Goal: Communication & Community: Answer question/provide support

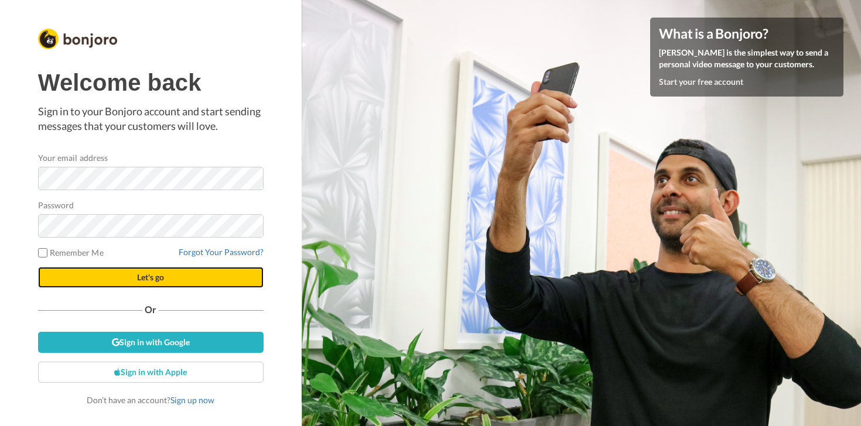
click at [211, 272] on button "Let's go" at bounding box center [151, 277] width 226 height 21
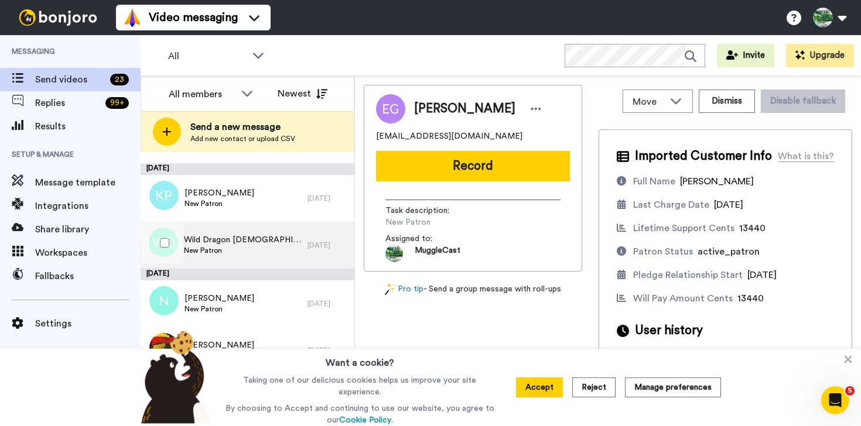
scroll to position [944, 0]
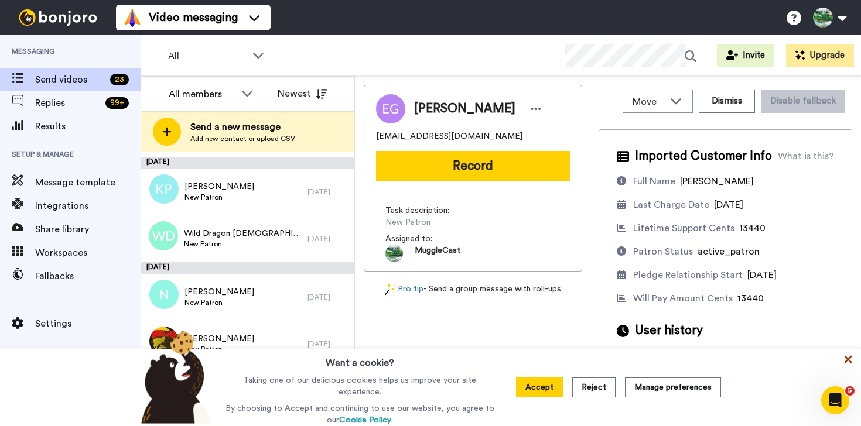
click at [850, 363] on icon at bounding box center [849, 360] width 8 height 8
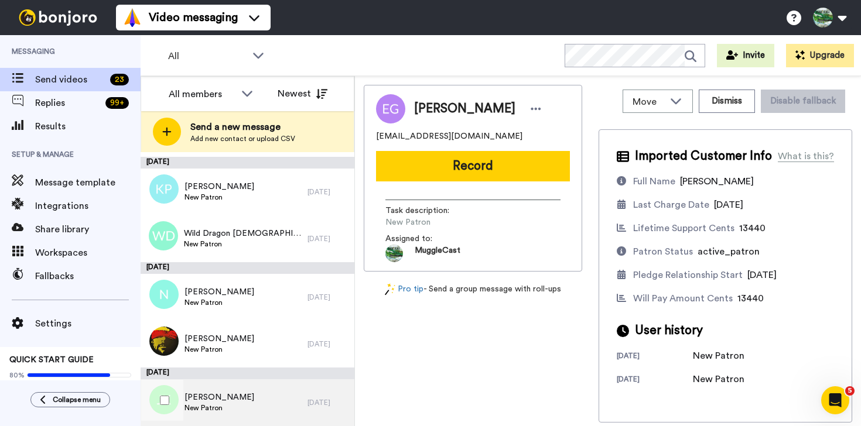
click at [278, 385] on div "Jess Kanalos New Patron" at bounding box center [224, 403] width 167 height 47
click at [380, 346] on div "Jess Kanalos kanalosj@yahoo.com Record Task description : New Patron Assigned t…" at bounding box center [473, 254] width 219 height 338
click at [566, 329] on div "Jess Kanalos kanalosj@yahoo.com Record Task description : New Patron Assigned t…" at bounding box center [473, 254] width 219 height 338
click at [282, 406] on div "Jess Kanalos New Patron" at bounding box center [224, 403] width 167 height 47
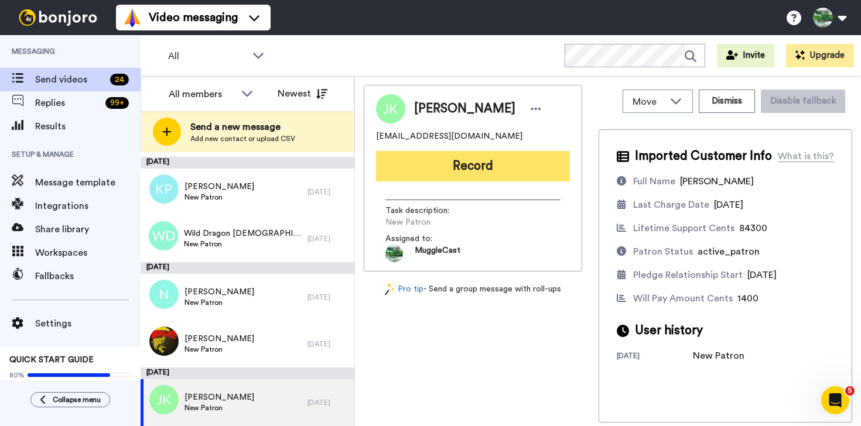
click at [474, 173] on button "Record" at bounding box center [473, 166] width 194 height 30
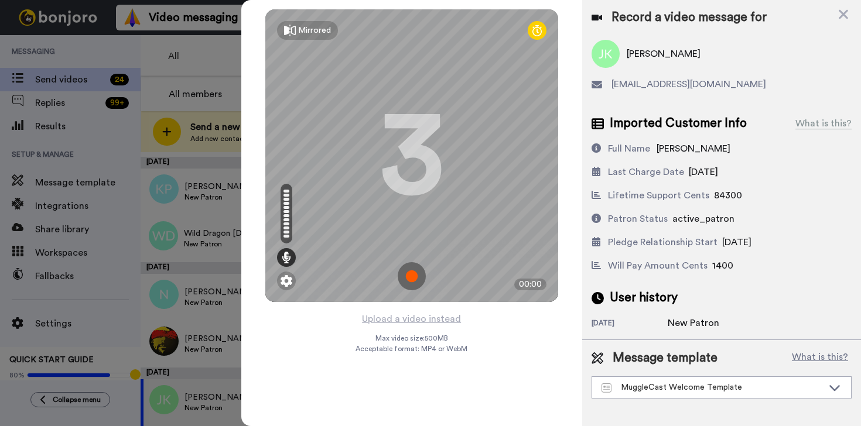
click at [411, 275] on img at bounding box center [412, 276] width 28 height 28
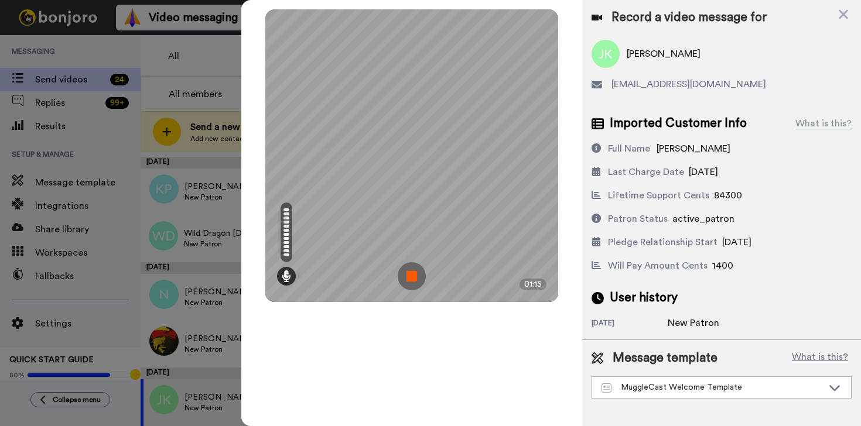
click at [411, 279] on img at bounding box center [412, 276] width 28 height 28
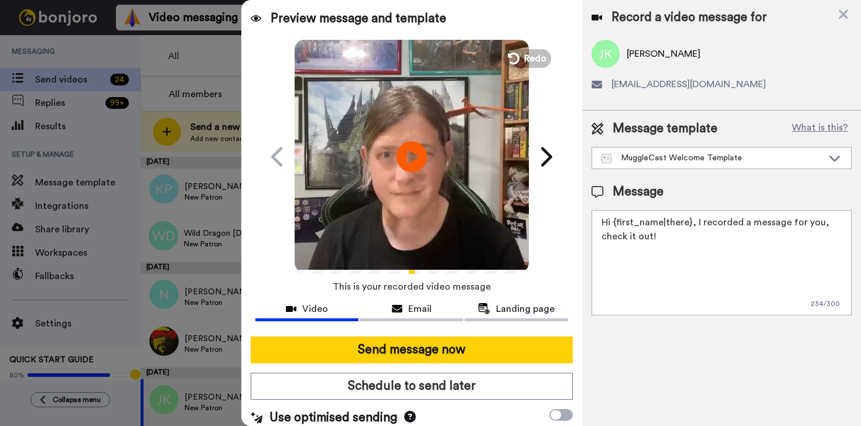
click at [412, 159] on icon at bounding box center [411, 156] width 31 height 31
click at [404, 415] on icon at bounding box center [410, 417] width 12 height 12
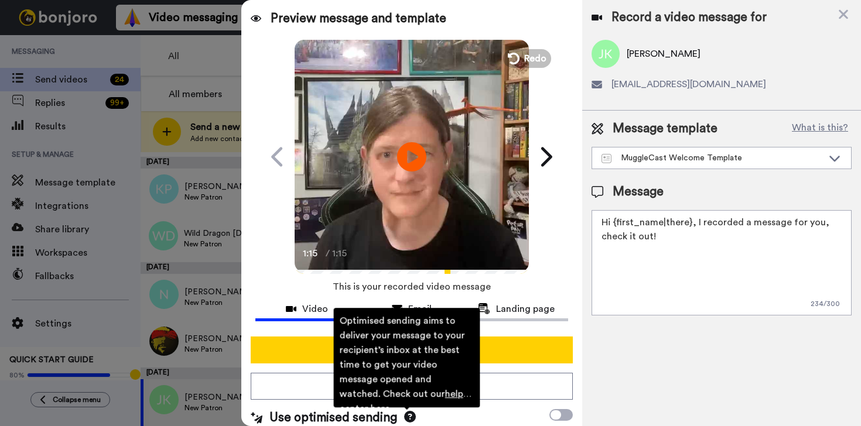
click at [487, 416] on div "Use optimised sending Optimised sending aims to deliver your message to your re…" at bounding box center [412, 418] width 322 height 18
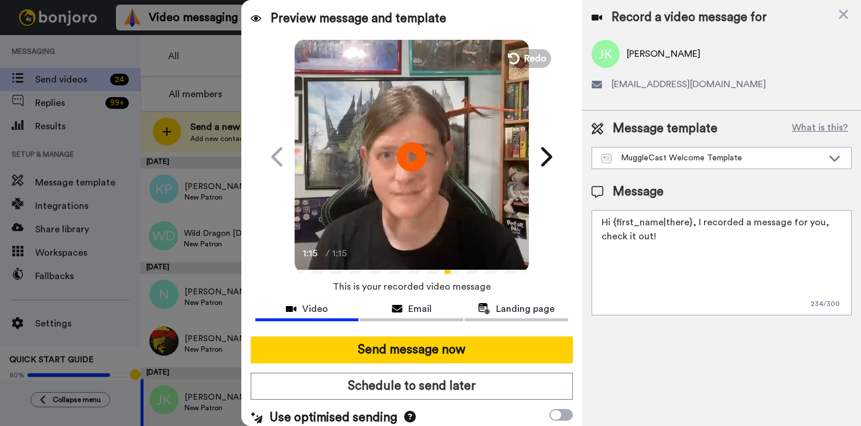
click at [409, 419] on icon at bounding box center [410, 417] width 12 height 12
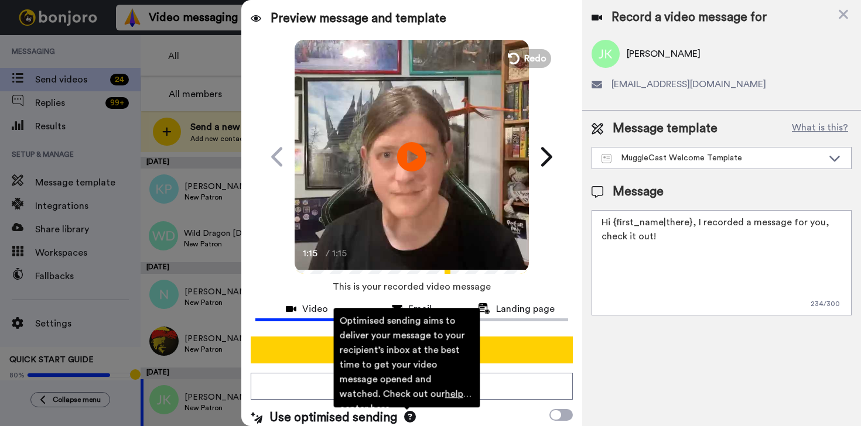
click at [409, 417] on icon at bounding box center [410, 417] width 12 height 12
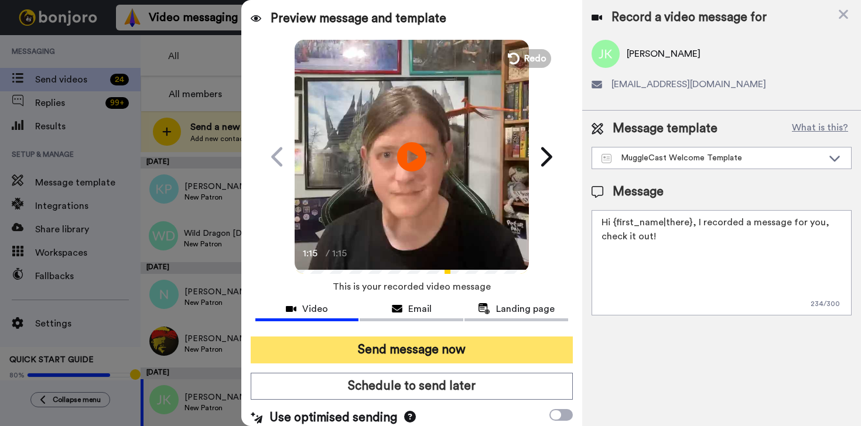
click at [472, 352] on button "Send message now" at bounding box center [412, 350] width 322 height 27
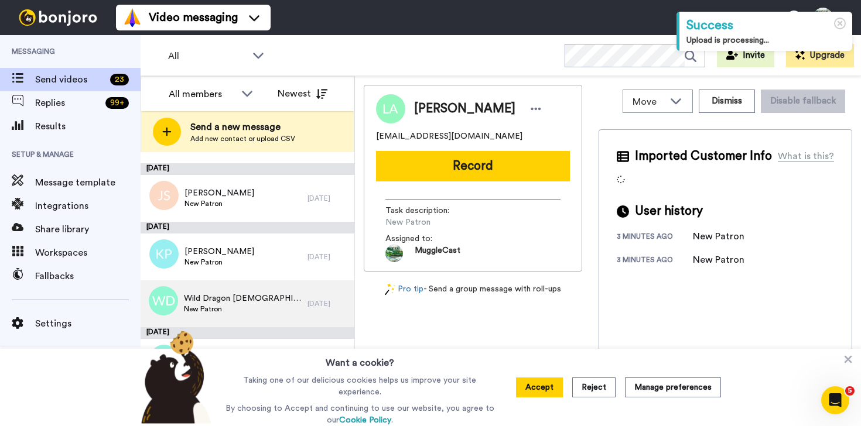
scroll to position [944, 0]
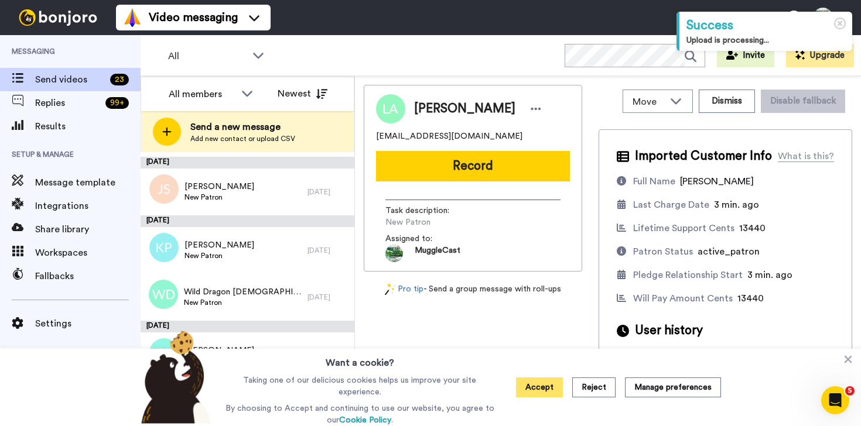
click at [545, 389] on button "Accept" at bounding box center [539, 388] width 47 height 20
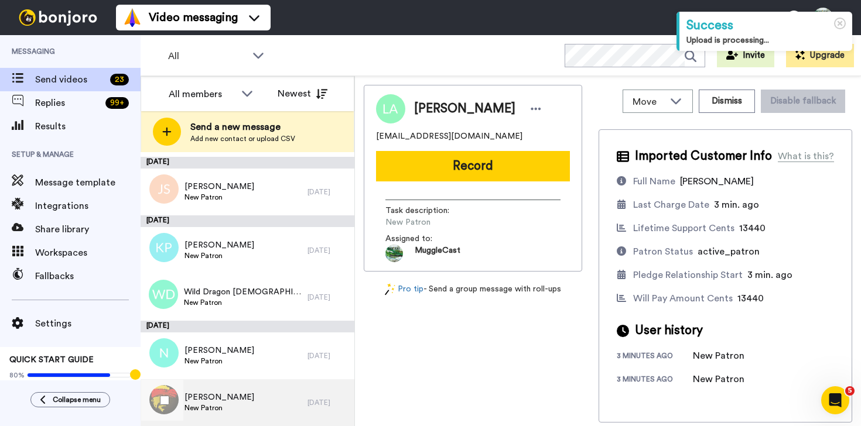
click at [268, 399] on div "Thom New Patron" at bounding box center [224, 403] width 167 height 47
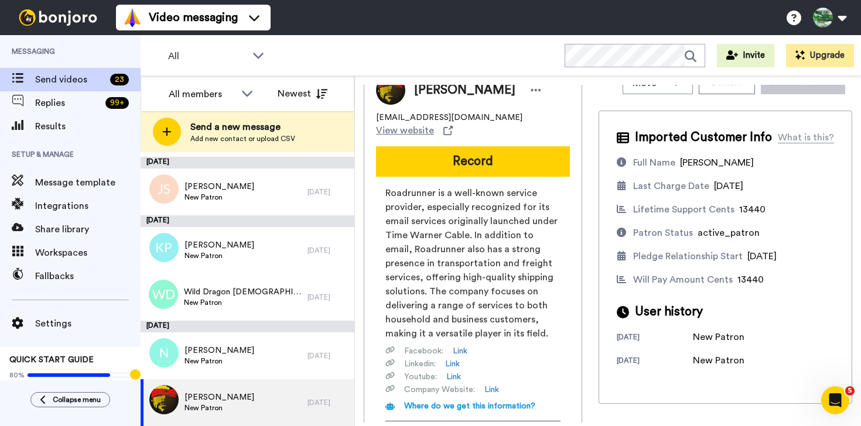
scroll to position [5, 0]
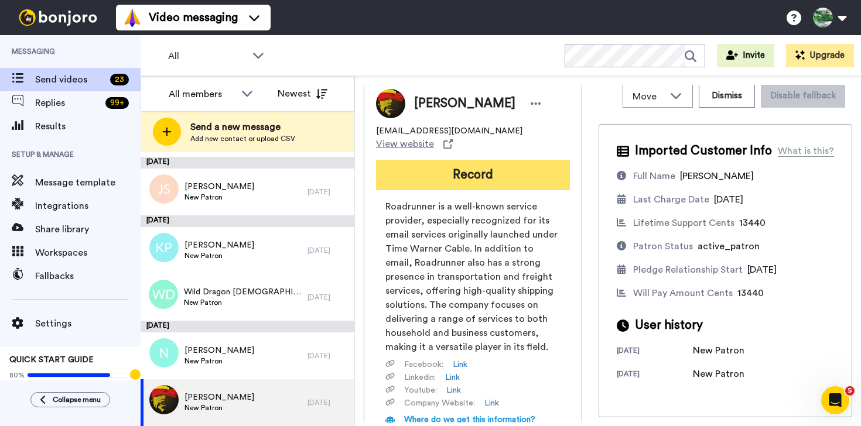
click at [507, 169] on button "Record" at bounding box center [473, 175] width 194 height 30
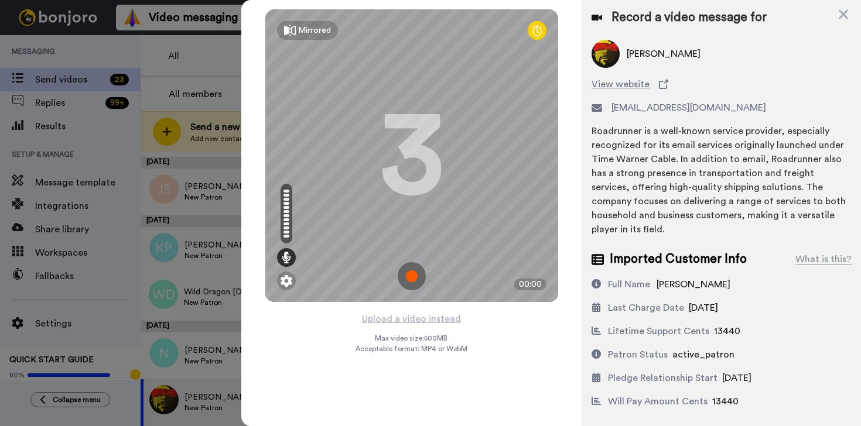
click at [416, 275] on img at bounding box center [412, 276] width 28 height 28
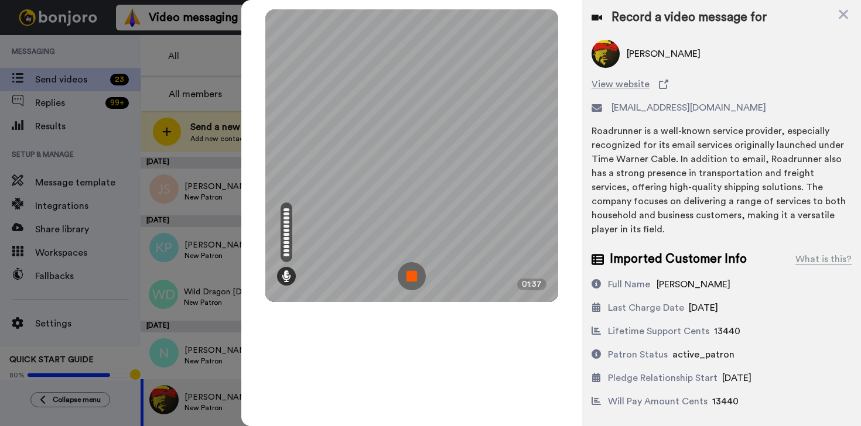
click at [410, 279] on img at bounding box center [412, 276] width 28 height 28
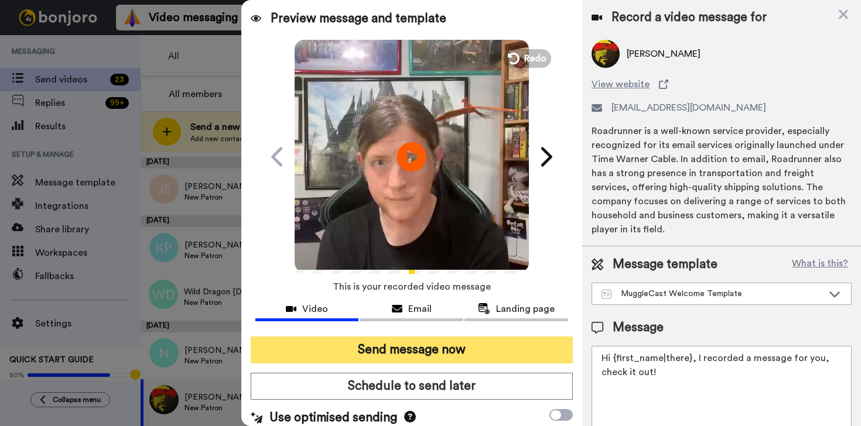
click at [491, 346] on button "Send message now" at bounding box center [412, 350] width 322 height 27
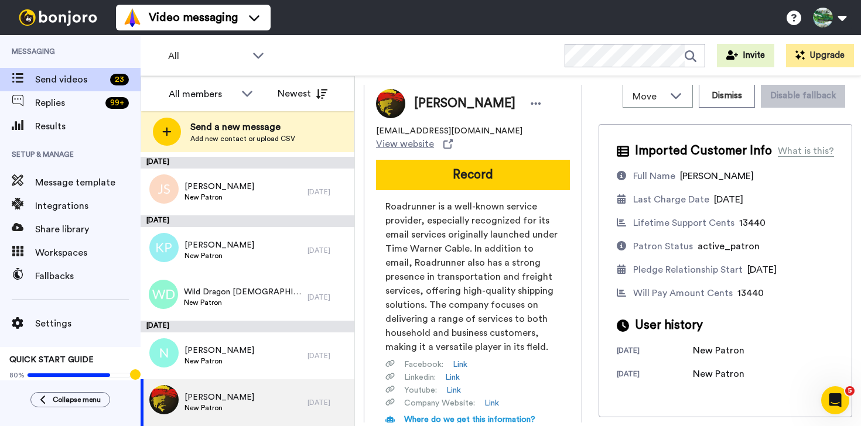
scroll to position [0, 0]
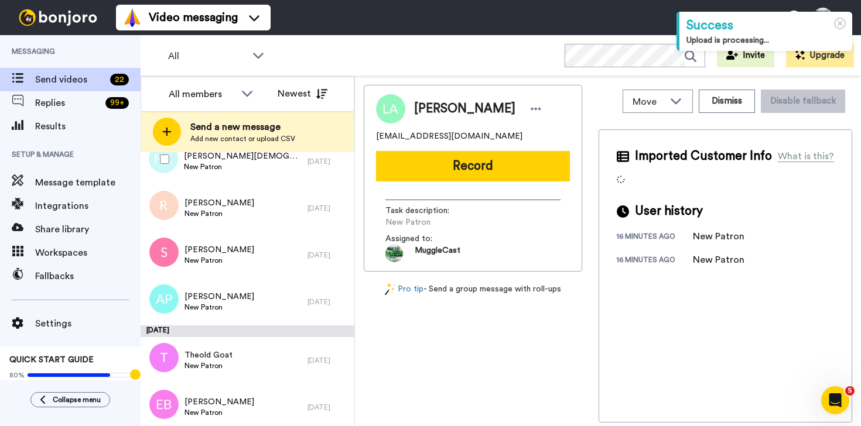
scroll to position [897, 0]
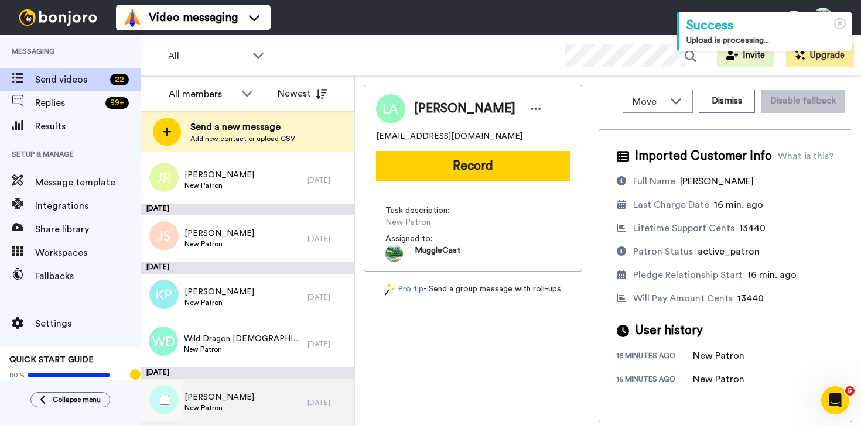
click at [266, 404] on div "Natalie New Patron" at bounding box center [224, 403] width 167 height 47
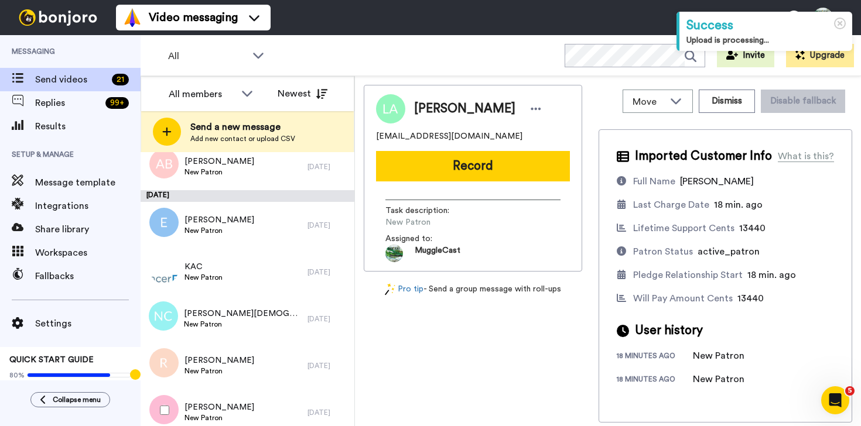
scroll to position [839, 0]
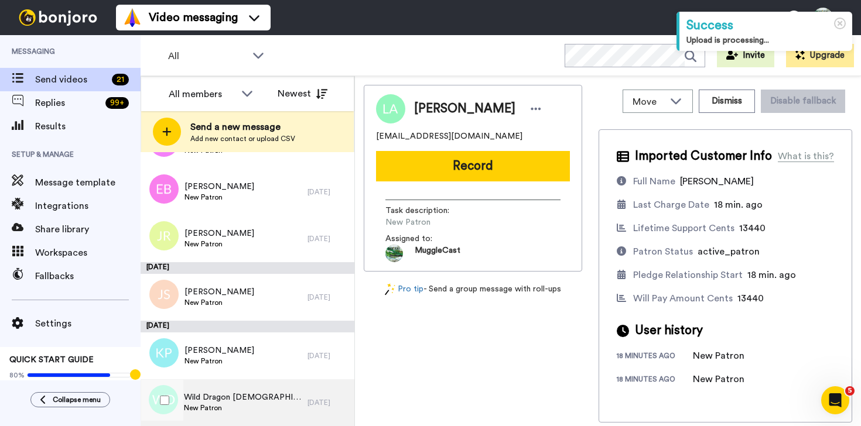
click at [257, 394] on div "Wild Dragon [DEMOGRAPHIC_DATA] New Patron" at bounding box center [224, 403] width 167 height 47
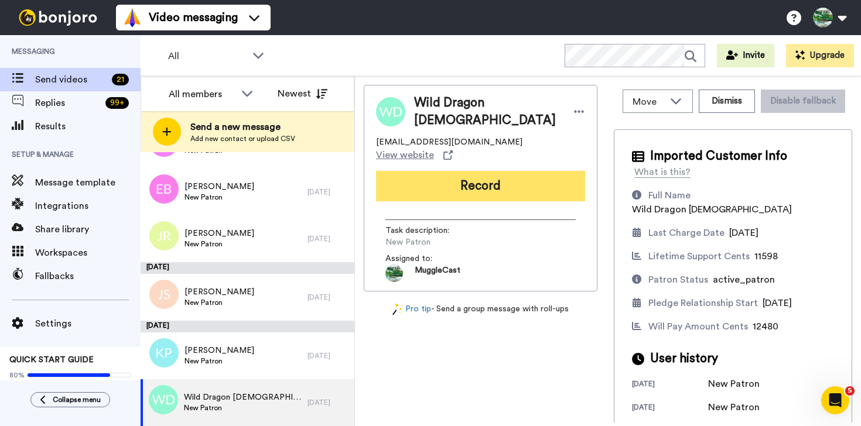
click at [459, 176] on button "Record" at bounding box center [480, 186] width 209 height 30
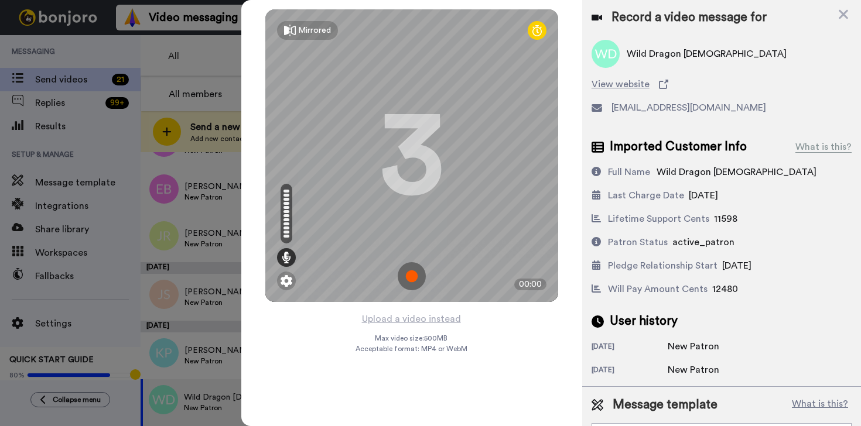
click at [412, 282] on img at bounding box center [412, 276] width 28 height 28
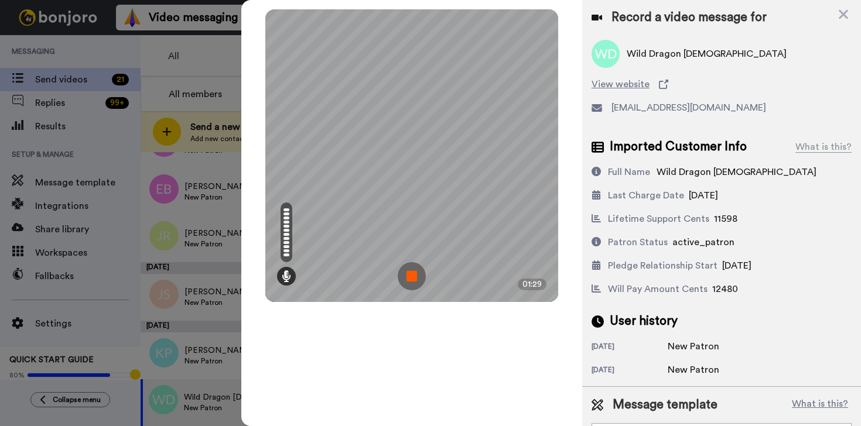
click at [412, 281] on img at bounding box center [412, 276] width 28 height 28
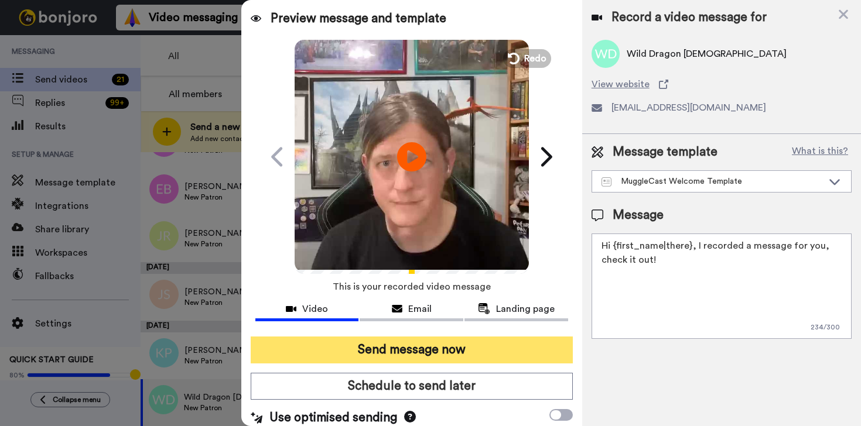
click at [481, 356] on button "Send message now" at bounding box center [412, 350] width 322 height 27
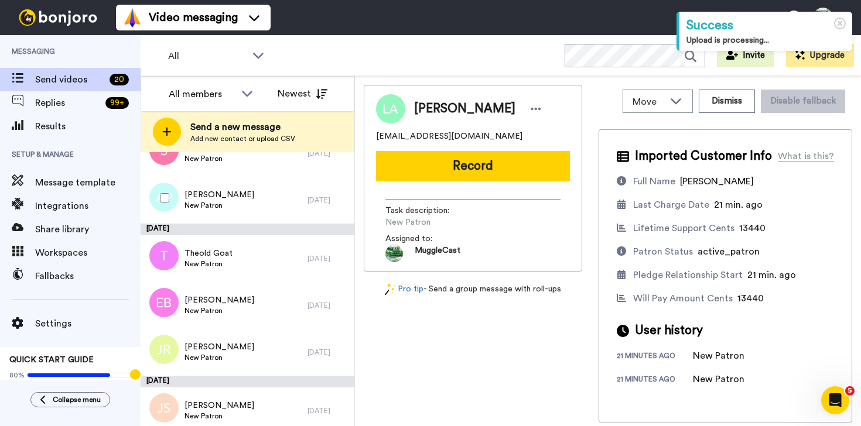
scroll to position [792, 0]
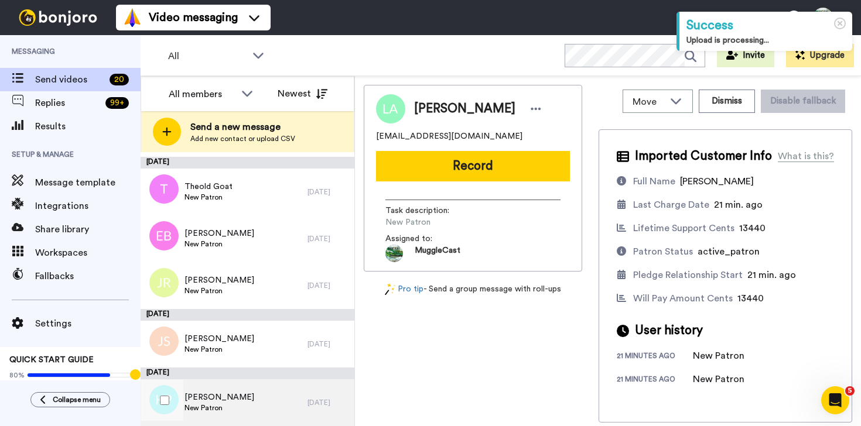
click at [280, 391] on div "[PERSON_NAME] New Patron" at bounding box center [224, 403] width 167 height 47
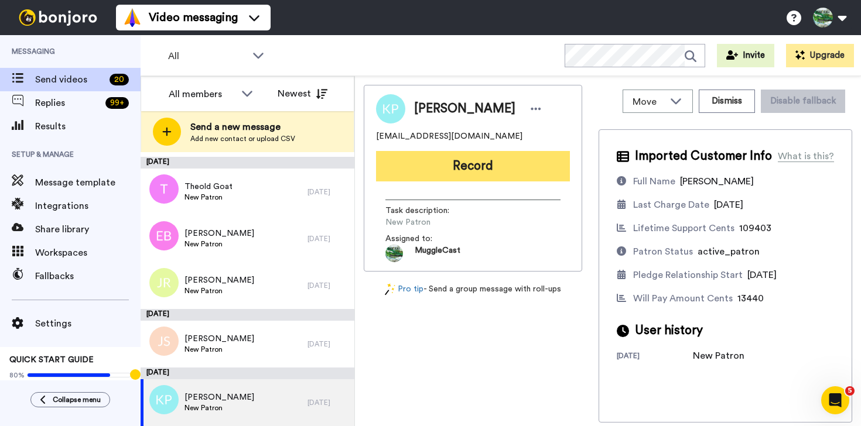
click at [547, 163] on button "Record" at bounding box center [473, 166] width 194 height 30
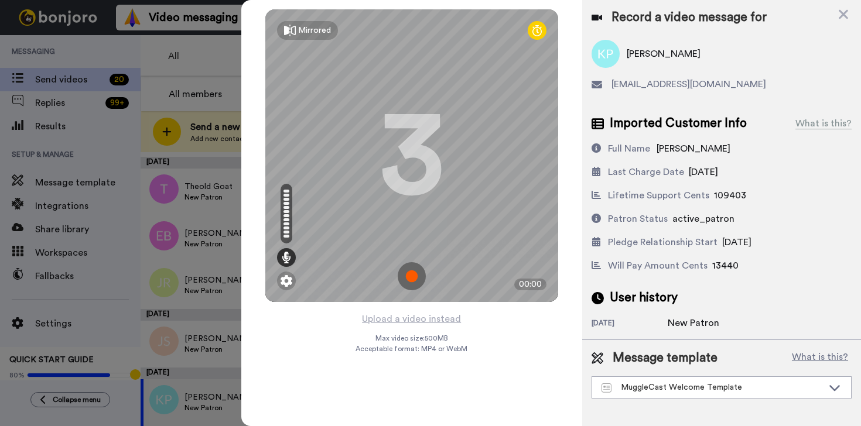
click at [415, 279] on img at bounding box center [412, 276] width 28 height 28
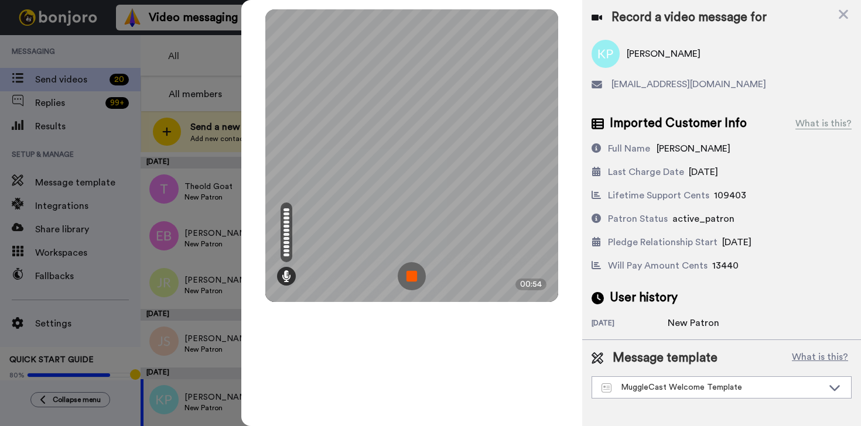
click at [407, 277] on img at bounding box center [412, 276] width 28 height 28
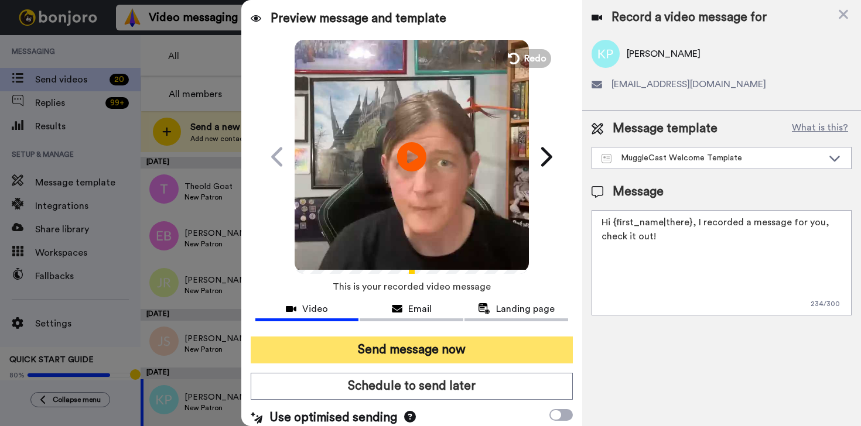
click at [467, 354] on button "Send message now" at bounding box center [412, 350] width 322 height 27
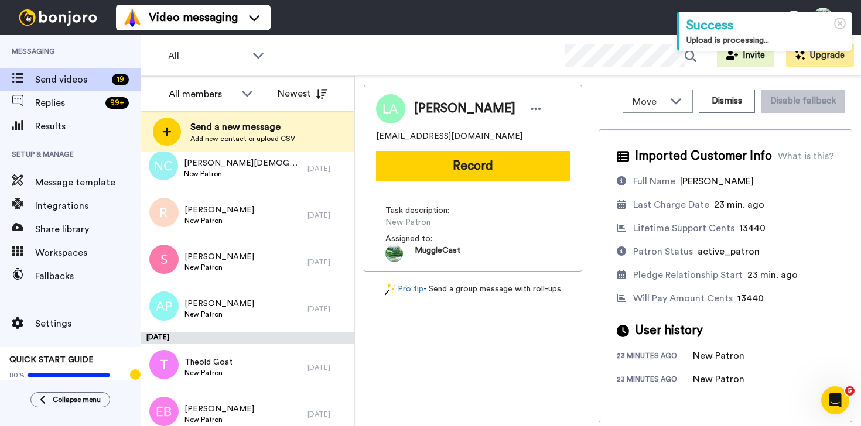
scroll to position [733, 0]
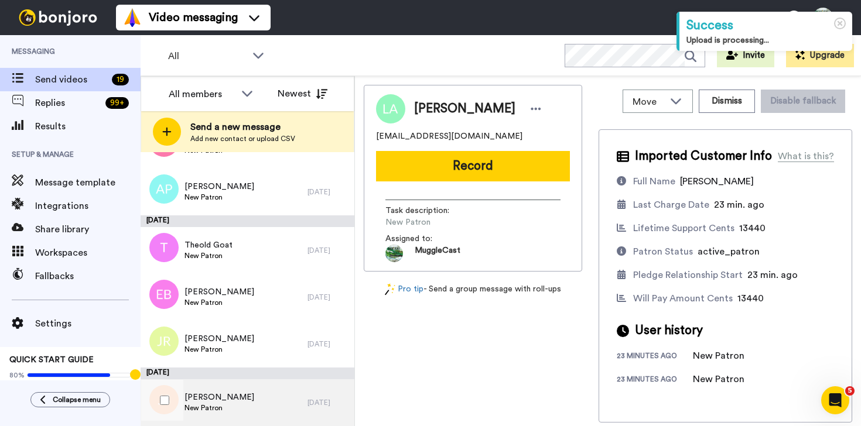
click at [278, 400] on div "[PERSON_NAME] New Patron" at bounding box center [224, 403] width 167 height 47
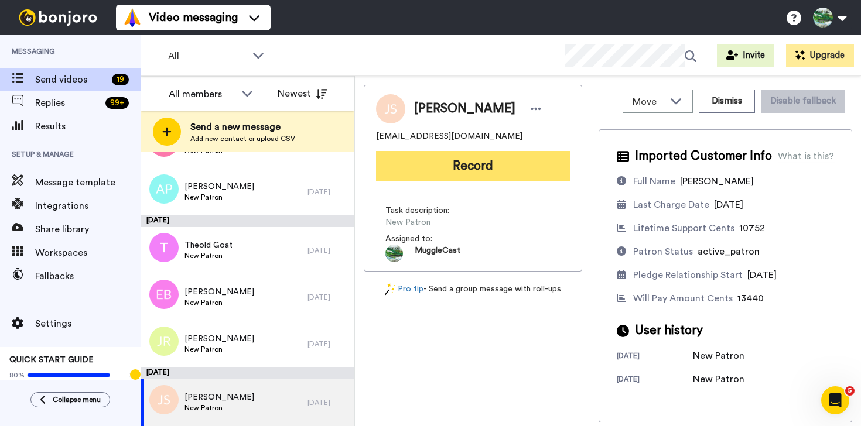
click at [508, 173] on button "Record" at bounding box center [473, 166] width 194 height 30
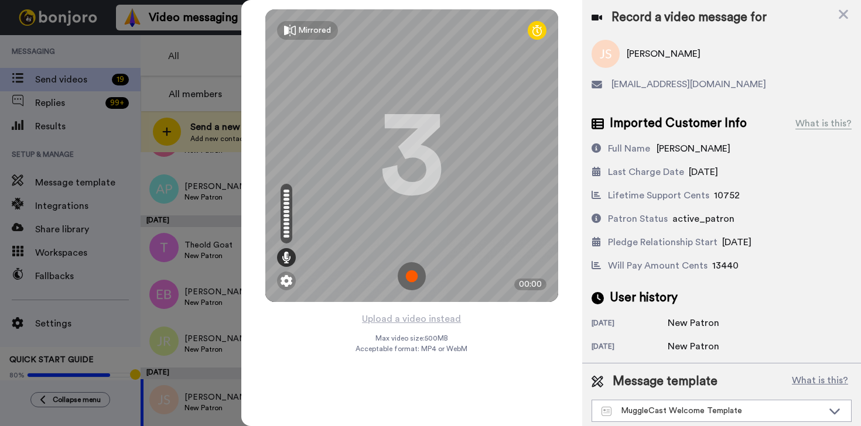
click at [412, 286] on img at bounding box center [412, 276] width 28 height 28
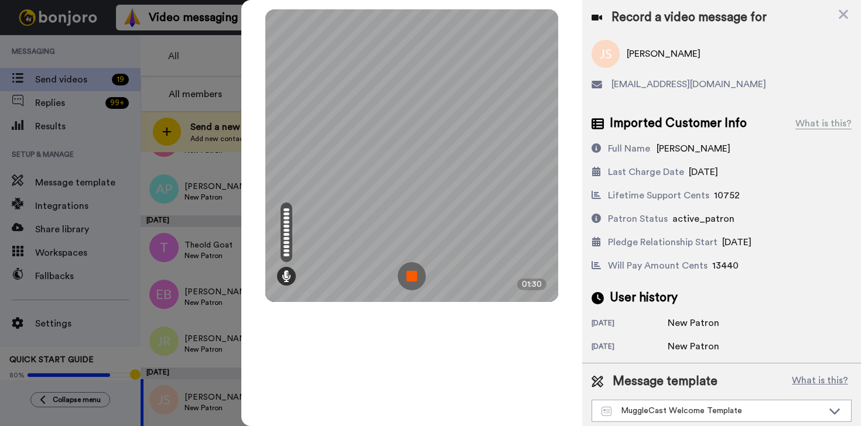
click at [412, 281] on img at bounding box center [412, 276] width 28 height 28
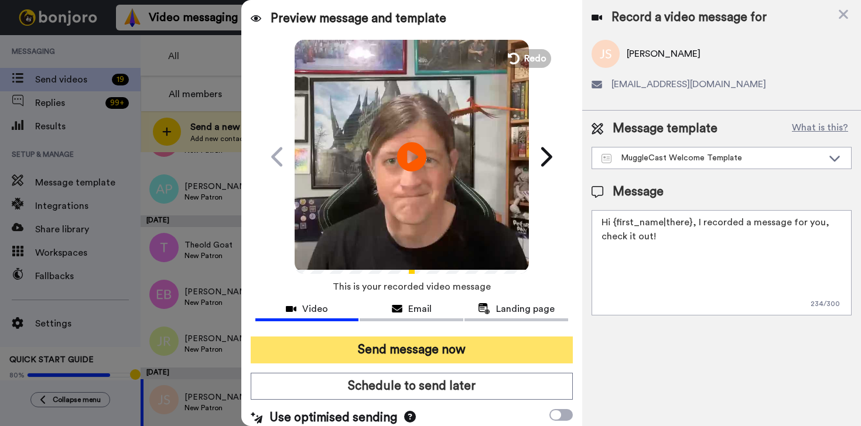
click at [450, 358] on button "Send message now" at bounding box center [412, 350] width 322 height 27
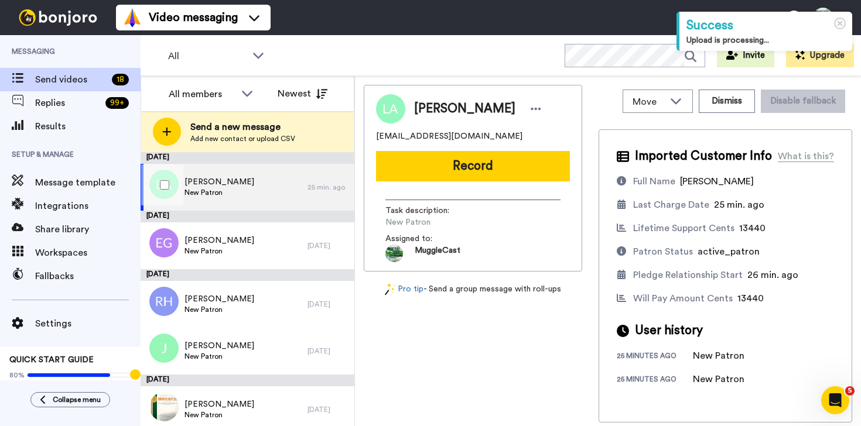
click at [250, 182] on div "[PERSON_NAME] New Patron" at bounding box center [224, 187] width 167 height 47
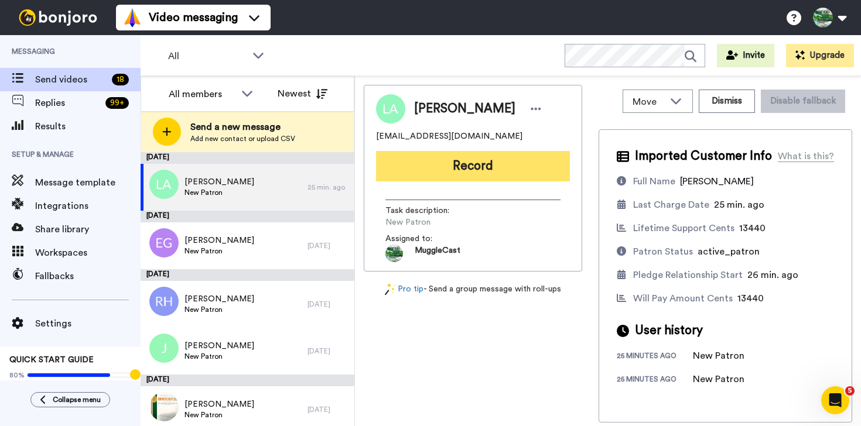
click at [458, 164] on button "Record" at bounding box center [473, 166] width 194 height 30
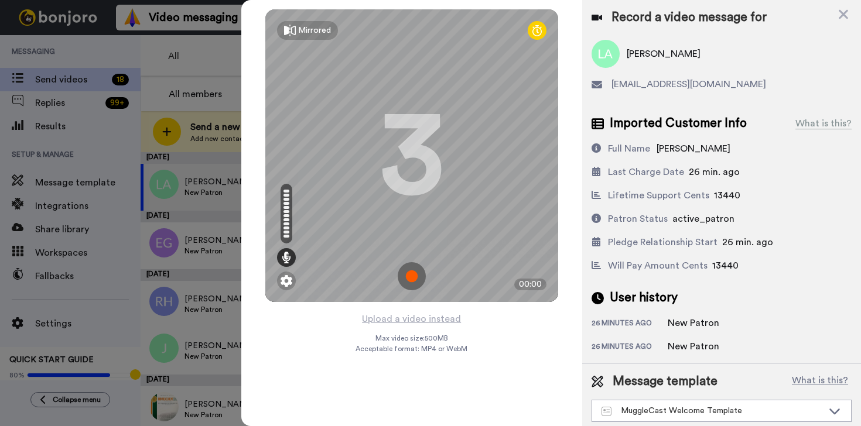
click at [406, 273] on img at bounding box center [412, 276] width 28 height 28
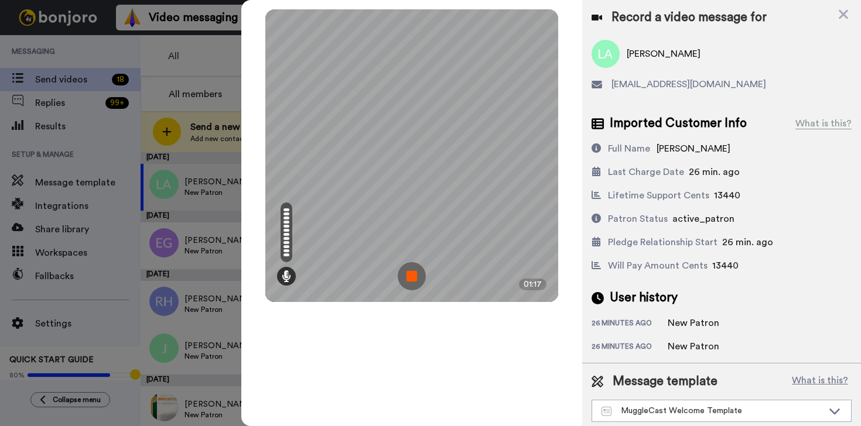
click at [409, 278] on img at bounding box center [412, 276] width 28 height 28
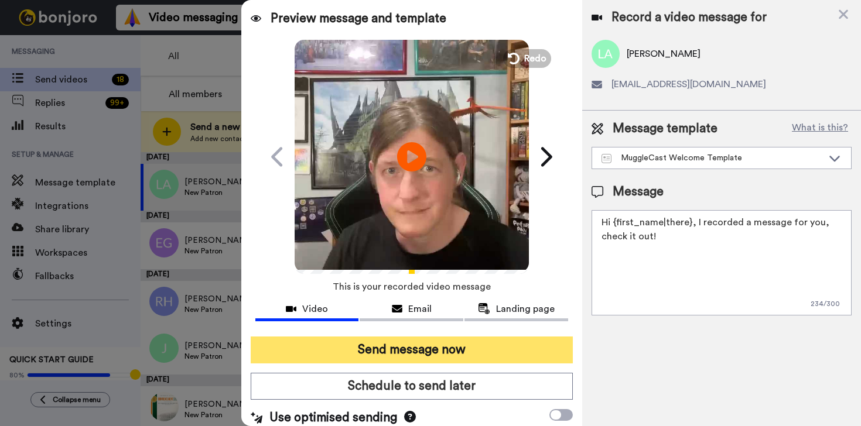
click at [507, 360] on button "Send message now" at bounding box center [412, 350] width 322 height 27
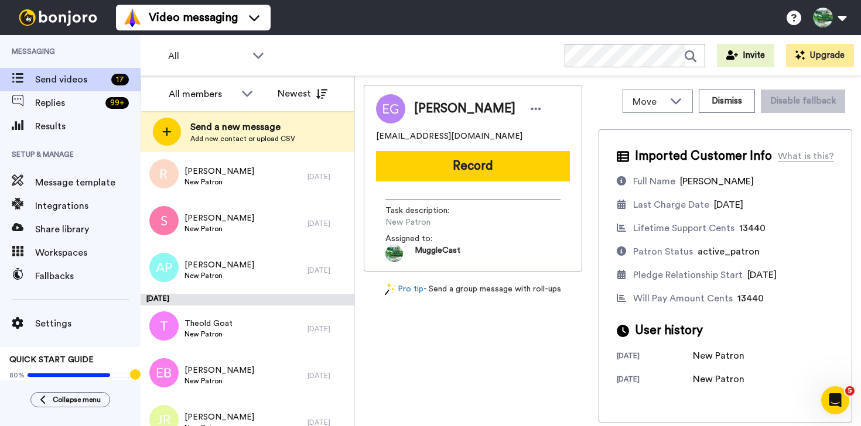
scroll to position [616, 0]
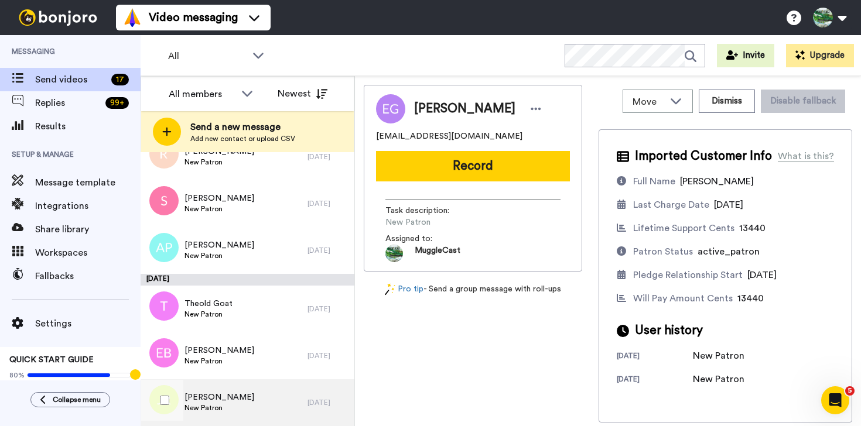
click at [296, 399] on div "Joseph Ruf New Patron" at bounding box center [224, 403] width 167 height 47
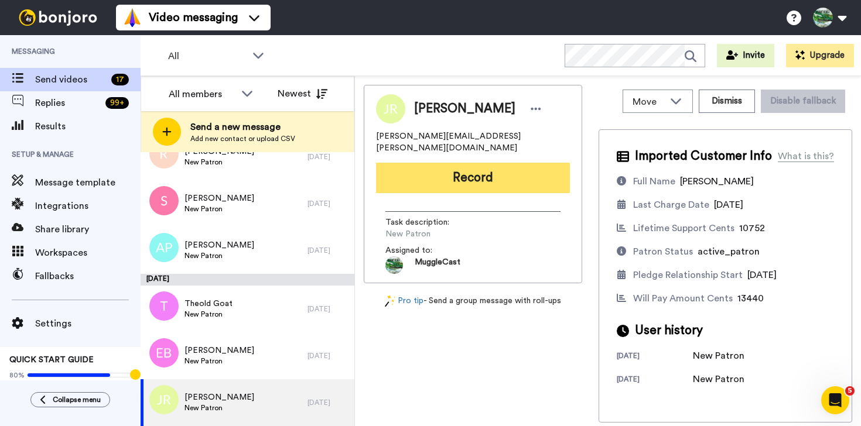
click at [460, 163] on button "Record" at bounding box center [473, 178] width 194 height 30
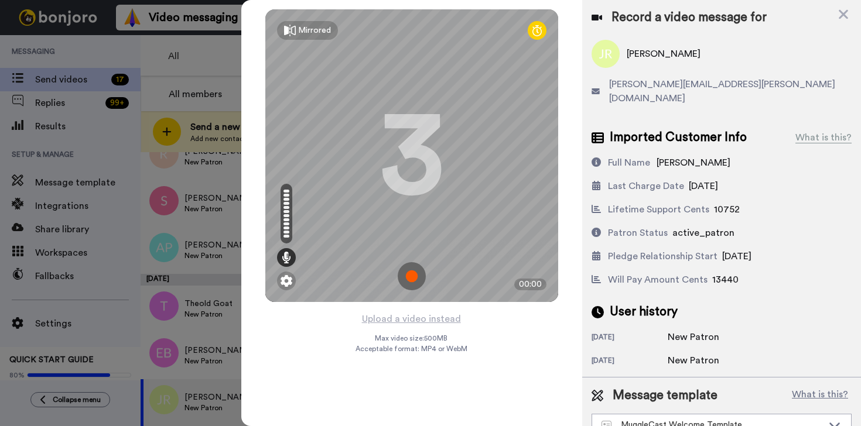
click at [412, 280] on img at bounding box center [412, 276] width 28 height 28
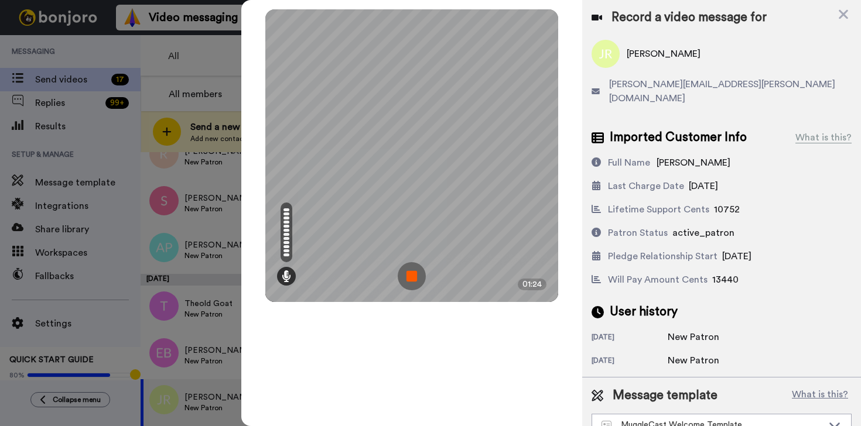
click at [407, 274] on img at bounding box center [412, 276] width 28 height 28
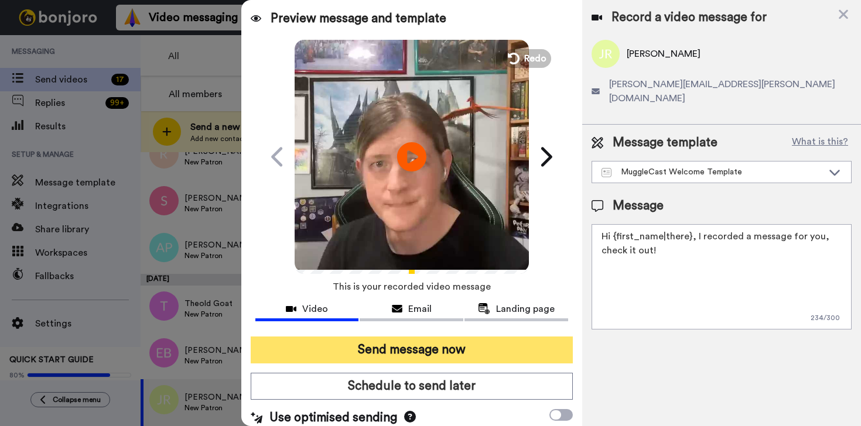
click at [491, 350] on button "Send message now" at bounding box center [412, 350] width 322 height 27
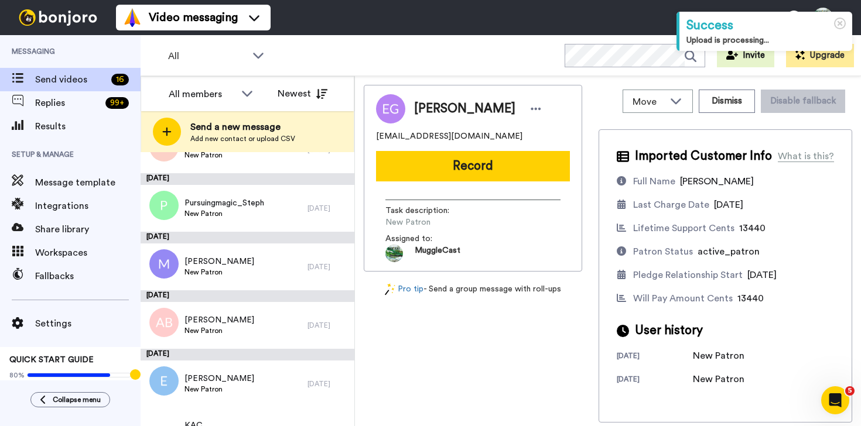
scroll to position [569, 0]
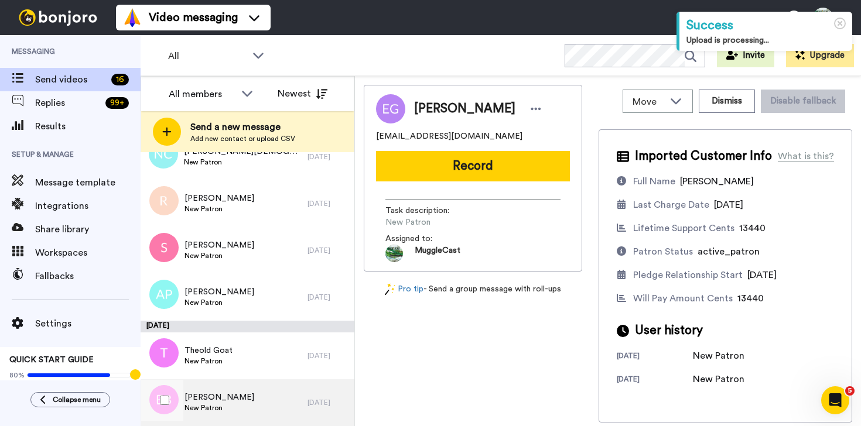
click at [291, 396] on div "[PERSON_NAME] New Patron" at bounding box center [224, 403] width 167 height 47
